Goal: Information Seeking & Learning: Find specific fact

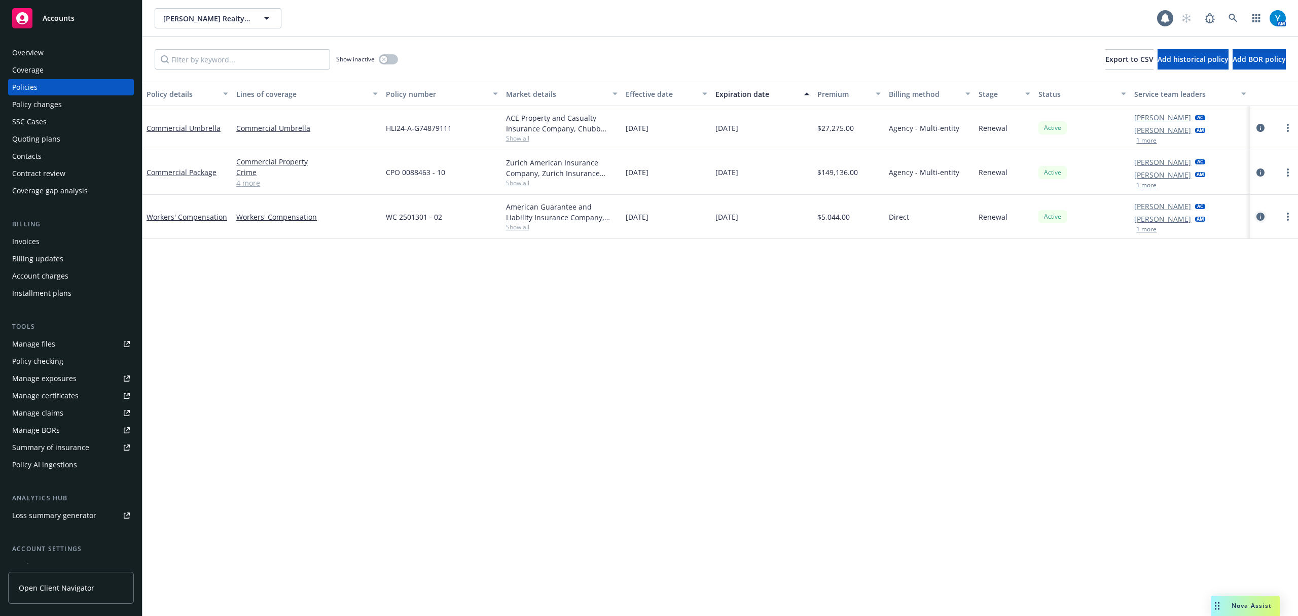
click at [1262, 216] on icon "circleInformation" at bounding box center [1261, 217] width 8 height 8
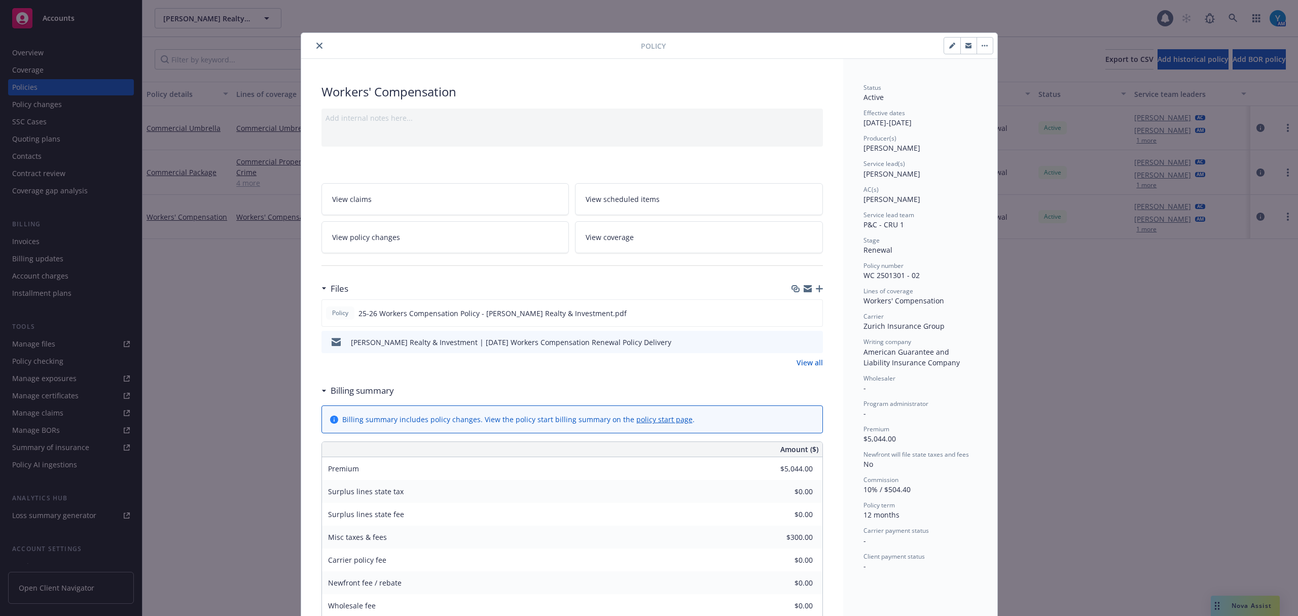
click at [319, 47] on button "close" at bounding box center [319, 46] width 12 height 12
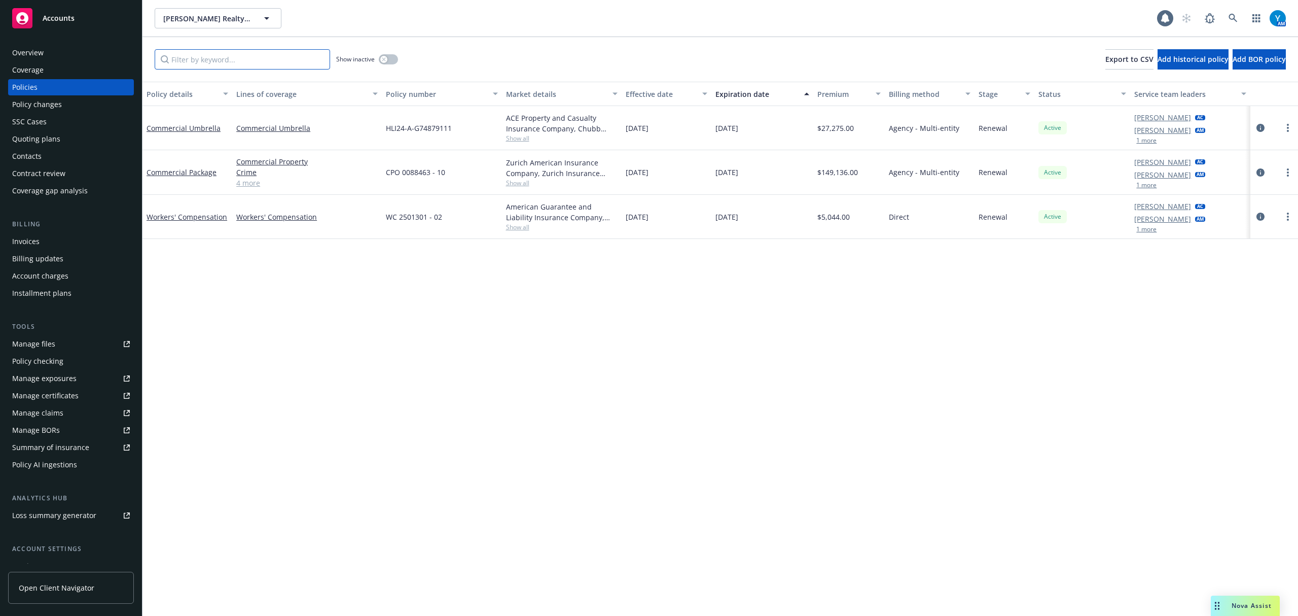
click at [284, 51] on input "Filter by keyword..." at bounding box center [242, 59] width 175 height 20
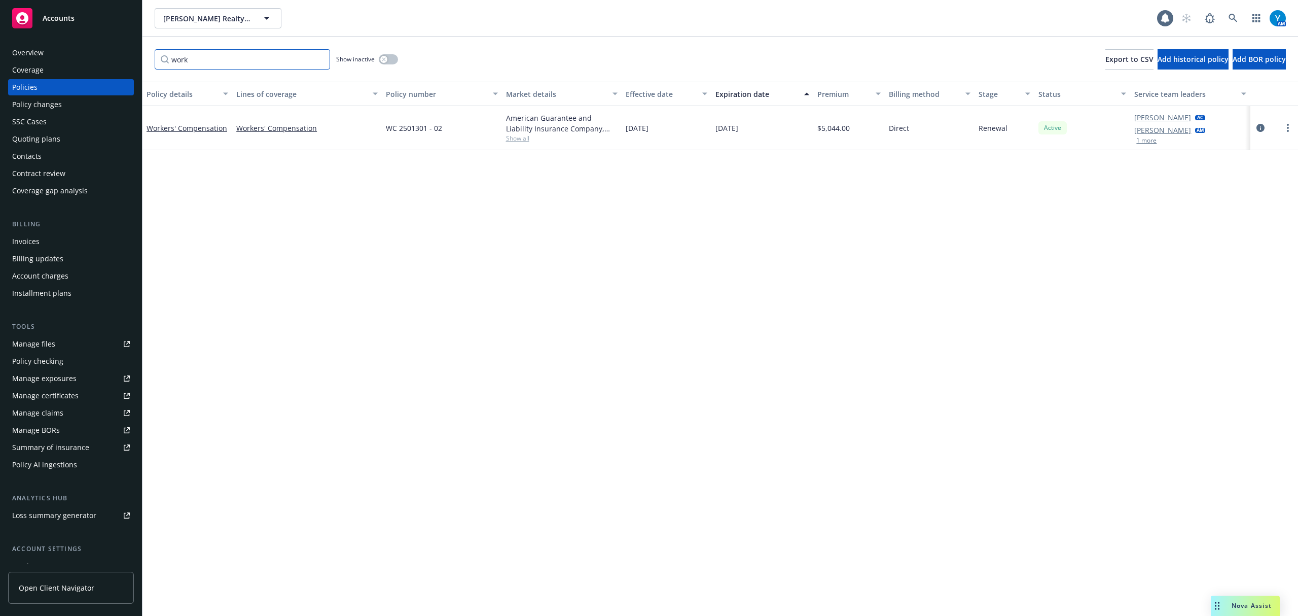
type input "work"
click at [390, 59] on button "button" at bounding box center [388, 59] width 19 height 10
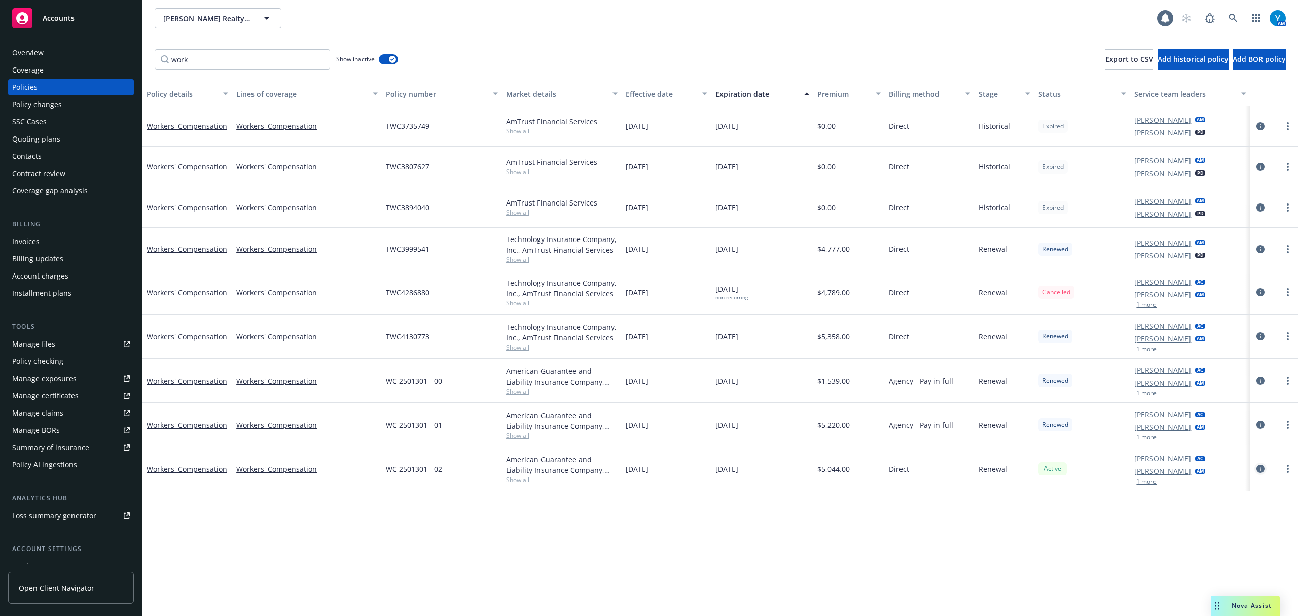
click at [1260, 469] on icon "circleInformation" at bounding box center [1261, 469] width 8 height 8
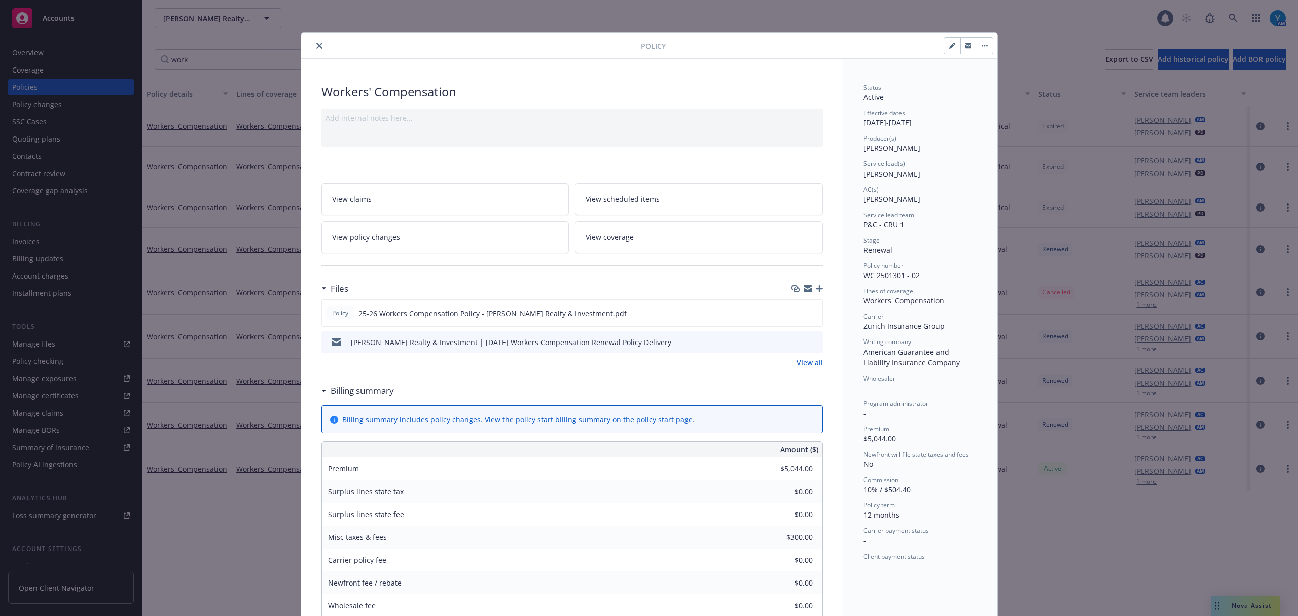
scroll to position [30, 0]
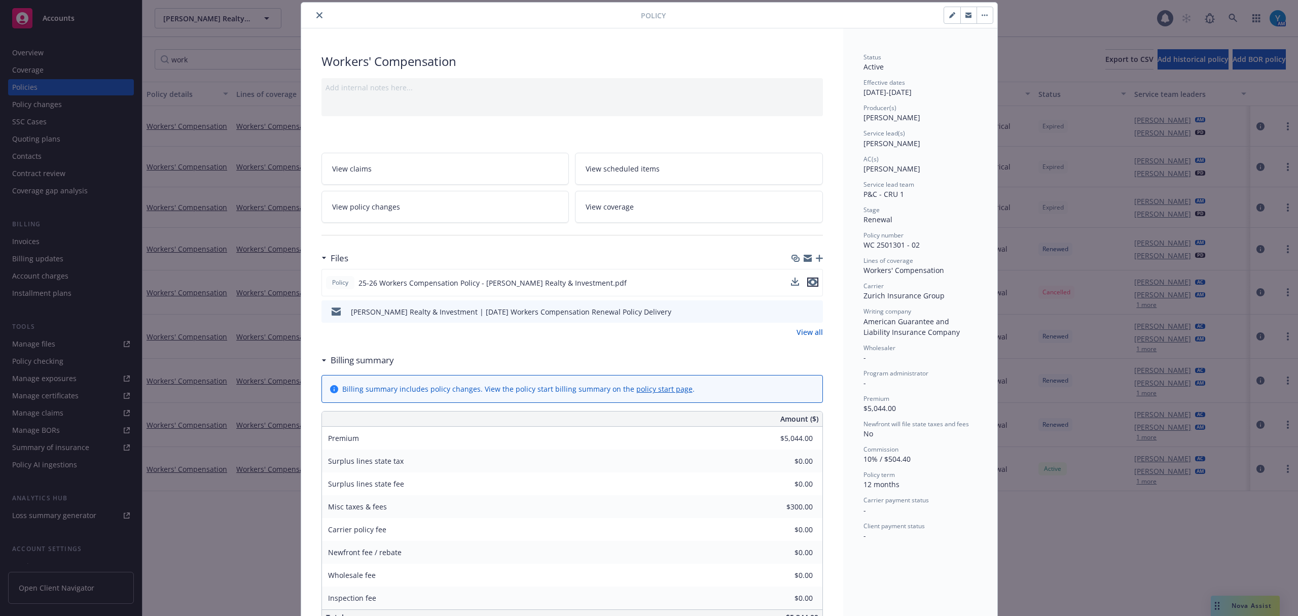
click at [808, 283] on icon "preview file" at bounding box center [812, 281] width 9 height 7
